Goal: Task Accomplishment & Management: Complete application form

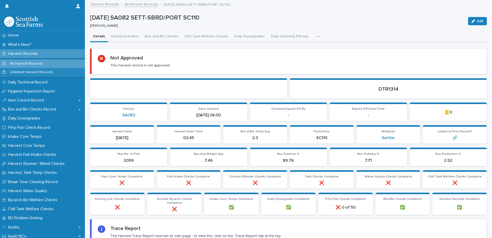
click at [138, 6] on link "All Harvest Records" at bounding box center [141, 4] width 33 height 6
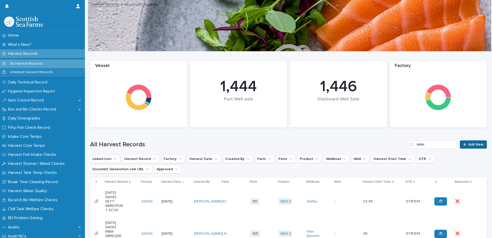
click at [469, 143] on span "Add New" at bounding box center [476, 145] width 15 height 4
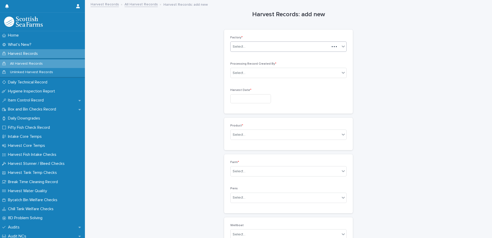
click at [247, 48] on div "Select..." at bounding box center [280, 46] width 99 height 8
click at [247, 82] on div "SA082" at bounding box center [287, 83] width 116 height 9
click at [244, 72] on div "Select..." at bounding box center [285, 73] width 109 height 8
type input "*****"
click at [246, 96] on input "text" at bounding box center [250, 98] width 41 height 9
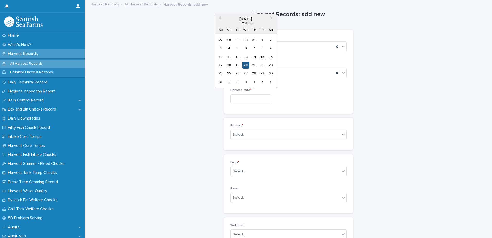
click at [247, 65] on div "20" at bounding box center [245, 65] width 7 height 7
type input "*********"
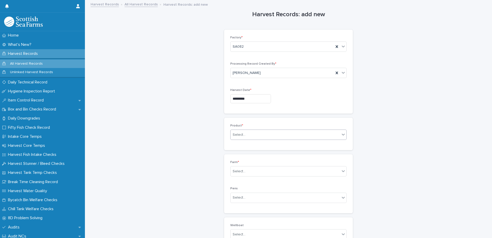
click at [241, 136] on div "Select..." at bounding box center [239, 134] width 13 height 5
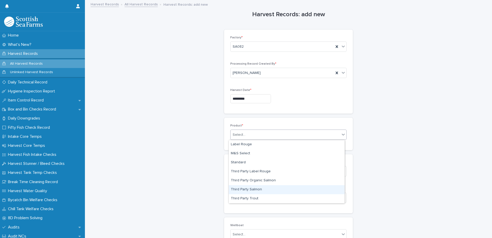
click at [256, 191] on div "Third Party Salmon" at bounding box center [287, 189] width 116 height 9
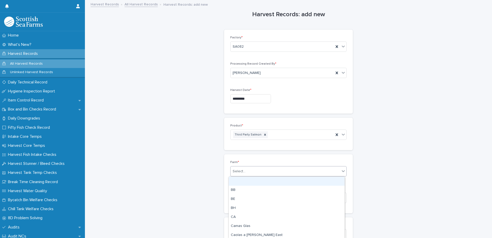
click at [251, 172] on div "Select..." at bounding box center [285, 171] width 109 height 8
type input "****"
click at [251, 181] on div "[PERSON_NAME]" at bounding box center [287, 181] width 116 height 9
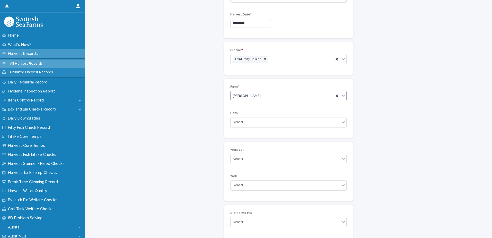
scroll to position [129, 0]
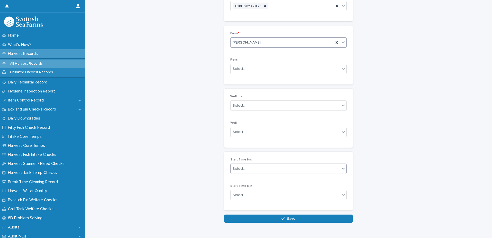
click at [245, 169] on div "Select..." at bounding box center [285, 169] width 109 height 8
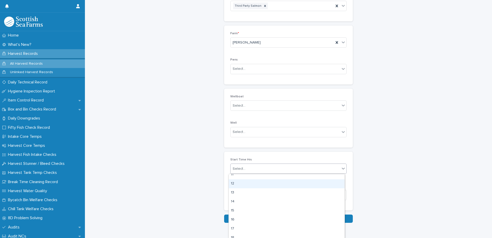
scroll to position [77, 0]
click at [246, 192] on div "10" at bounding box center [287, 191] width 116 height 9
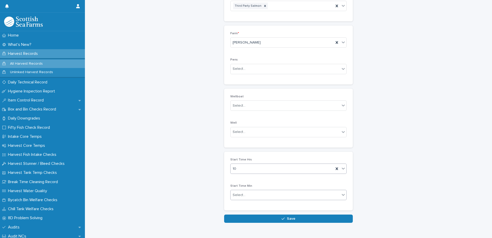
click at [245, 194] on div "Select..." at bounding box center [285, 195] width 109 height 8
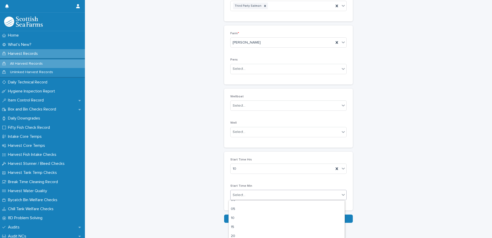
scroll to position [0, 0]
click at [242, 223] on div "10" at bounding box center [287, 222] width 116 height 9
click at [245, 168] on div "10" at bounding box center [282, 169] width 103 height 8
click at [240, 190] on div "11" at bounding box center [287, 187] width 116 height 9
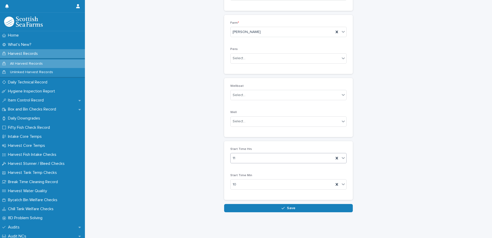
scroll to position [143, 0]
click at [243, 154] on div "11" at bounding box center [282, 158] width 103 height 8
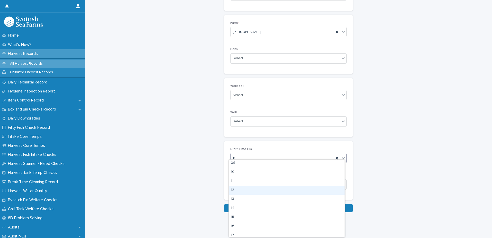
scroll to position [73, 0]
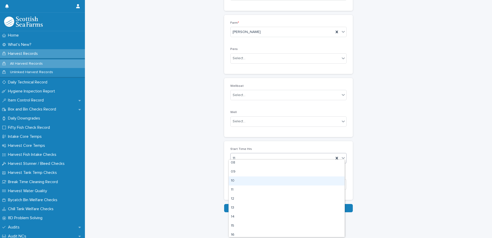
click at [235, 181] on div "10" at bounding box center [287, 180] width 116 height 9
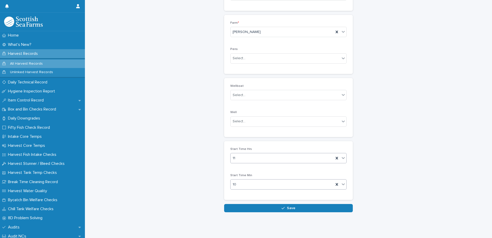
click at [237, 182] on input "text" at bounding box center [237, 184] width 1 height 4
type input "****"
click at [243, 181] on div "4540" at bounding box center [282, 184] width 103 height 8
click at [243, 181] on div "10" at bounding box center [282, 184] width 103 height 8
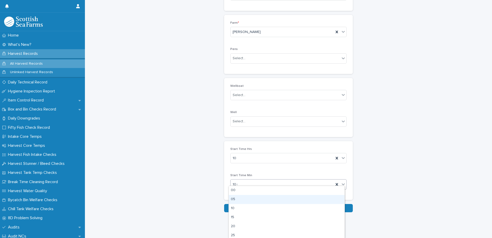
type input "**"
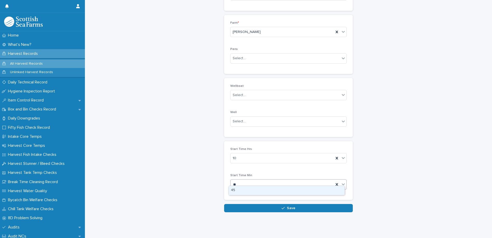
click at [243, 190] on div "45" at bounding box center [287, 190] width 116 height 9
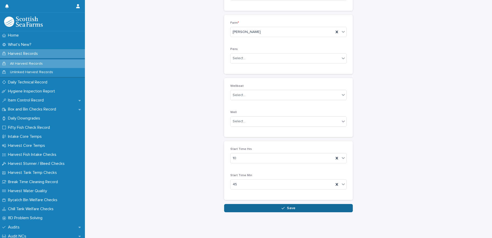
click at [276, 204] on button "Save" at bounding box center [288, 208] width 129 height 8
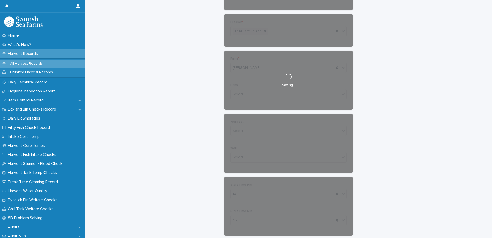
scroll to position [0, 0]
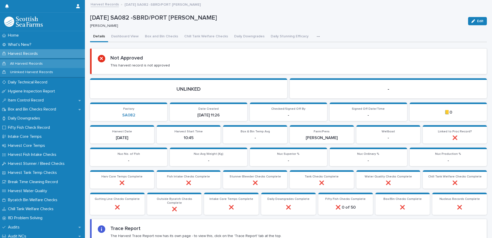
click at [29, 63] on p "All Harvest Records" at bounding box center [26, 64] width 41 height 4
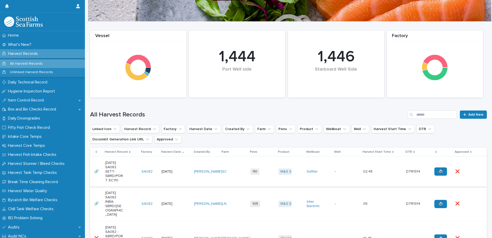
scroll to position [77, 0]
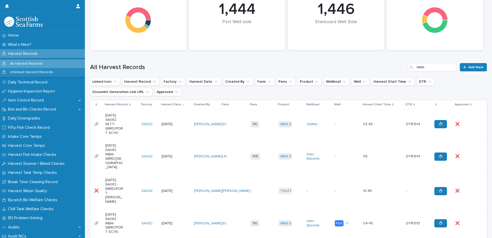
click at [382, 161] on div "05: 05:" at bounding box center [382, 156] width 39 height 8
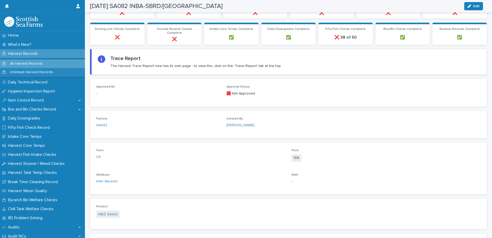
scroll to position [180, 0]
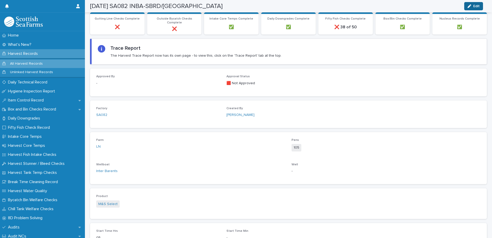
click at [480, 7] on span "Edit" at bounding box center [477, 6] width 6 height 4
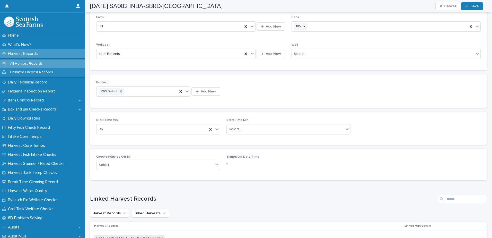
scroll to position [324, 0]
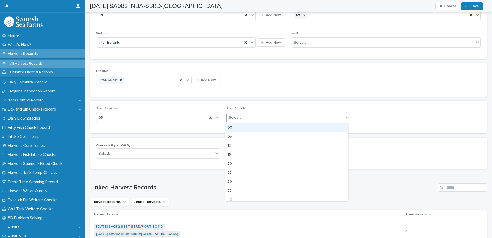
click at [237, 120] on div "Select..." at bounding box center [235, 117] width 13 height 5
click at [235, 126] on div "00" at bounding box center [287, 127] width 122 height 9
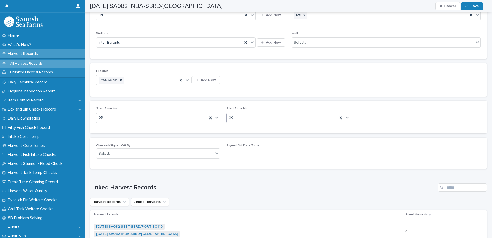
click at [237, 119] on div "00" at bounding box center [282, 118] width 111 height 8
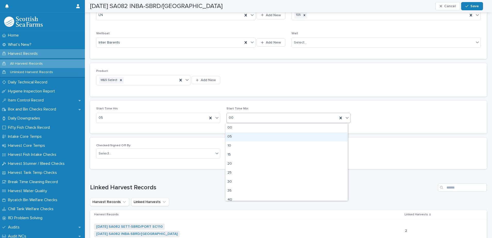
click at [235, 138] on div "05" at bounding box center [287, 136] width 122 height 9
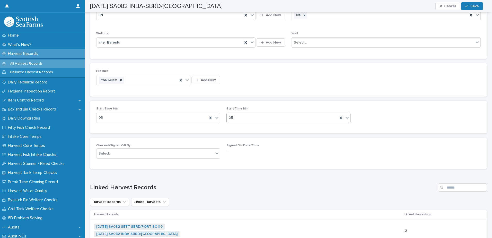
click at [239, 120] on div "05" at bounding box center [282, 118] width 111 height 8
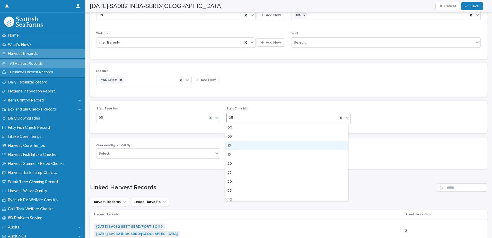
click at [235, 142] on div "10" at bounding box center [287, 145] width 122 height 9
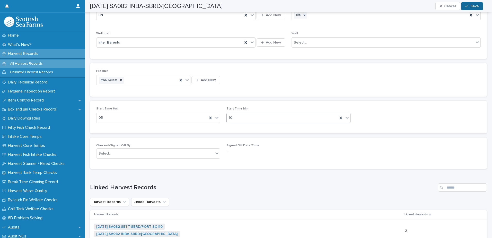
click at [473, 6] on span "Save" at bounding box center [475, 6] width 8 height 4
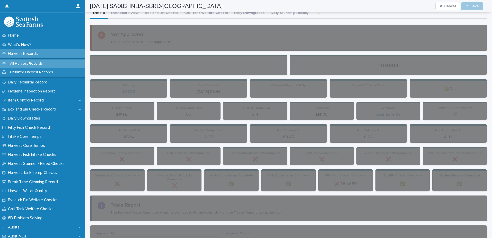
scroll to position [0, 0]
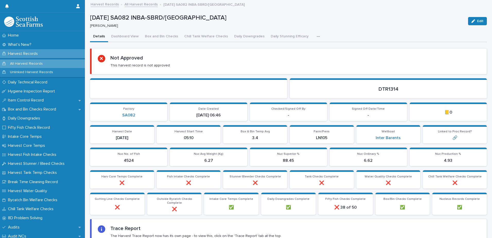
click at [140, 5] on link "All Harvest Records" at bounding box center [141, 4] width 33 height 6
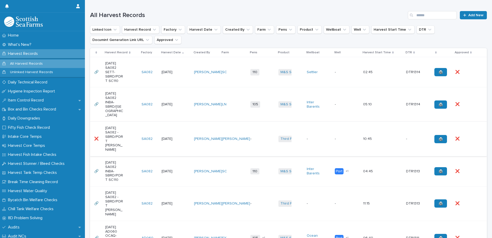
scroll to position [129, 0]
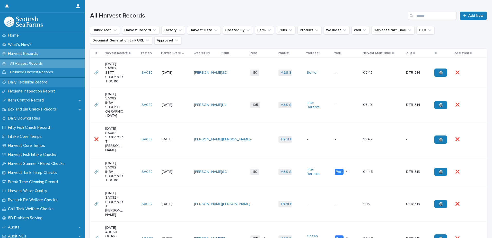
click at [26, 82] on p "Daily Technical Record" at bounding box center [29, 82] width 46 height 5
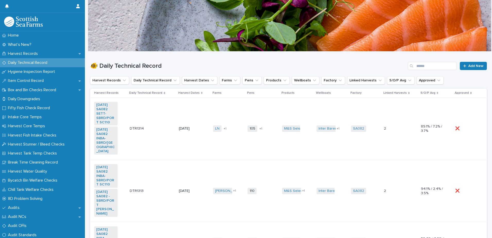
click at [164, 141] on td "DTR1314 DTR1314" at bounding box center [152, 129] width 49 height 62
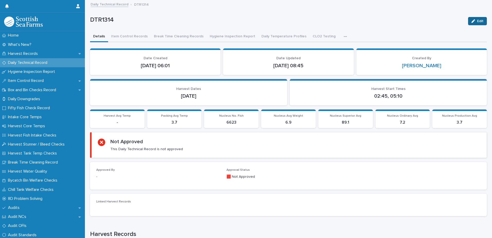
click at [472, 22] on icon "button" at bounding box center [474, 21] width 4 height 4
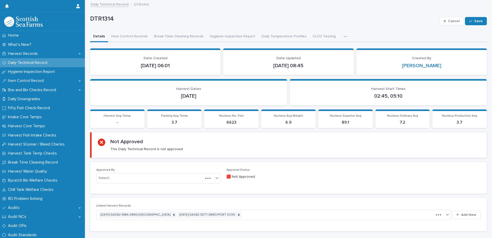
scroll to position [63, 0]
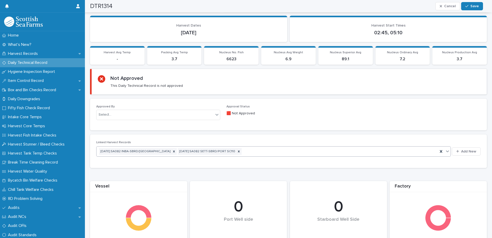
click at [262, 148] on div "[DATE] SA082 INBA-SBRD/PORT LN105 [DATE] SA082 SETT-SBRD/PORT SC110" at bounding box center [268, 151] width 342 height 9
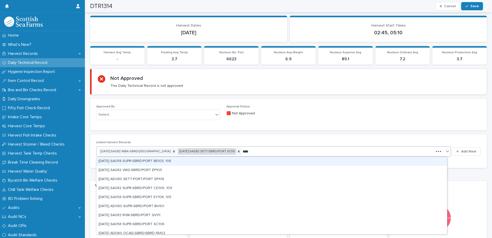
type input "*****"
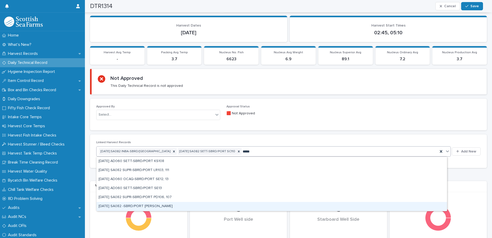
click at [126, 207] on div "[DATE] SA082 -SBRD/PORT [PERSON_NAME]" at bounding box center [272, 206] width 351 height 9
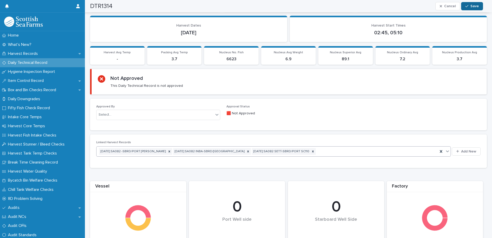
click at [475, 6] on span "Save" at bounding box center [475, 6] width 8 height 4
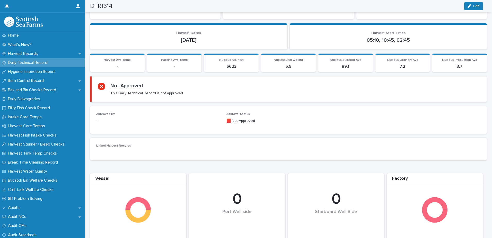
scroll to position [0, 0]
